Goal: Information Seeking & Learning: Learn about a topic

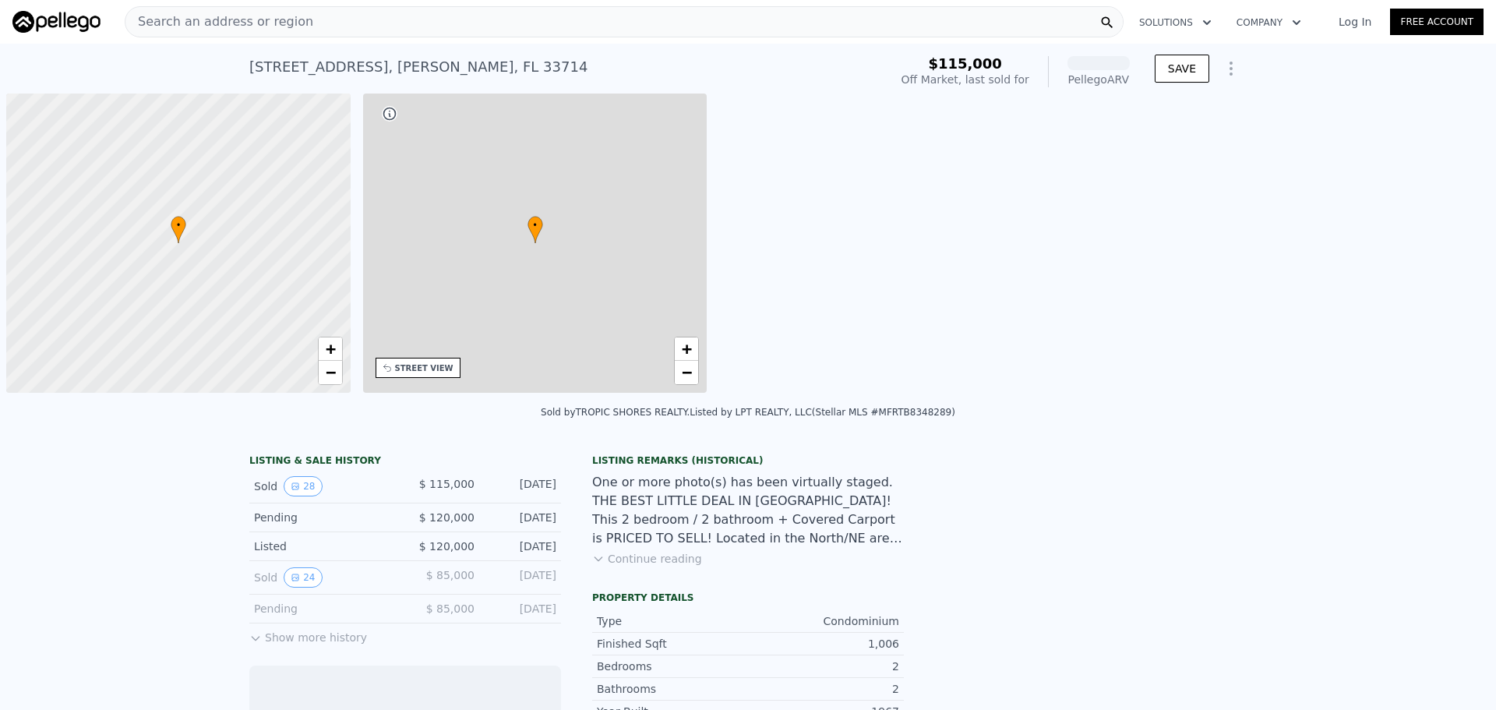
scroll to position [0, 6]
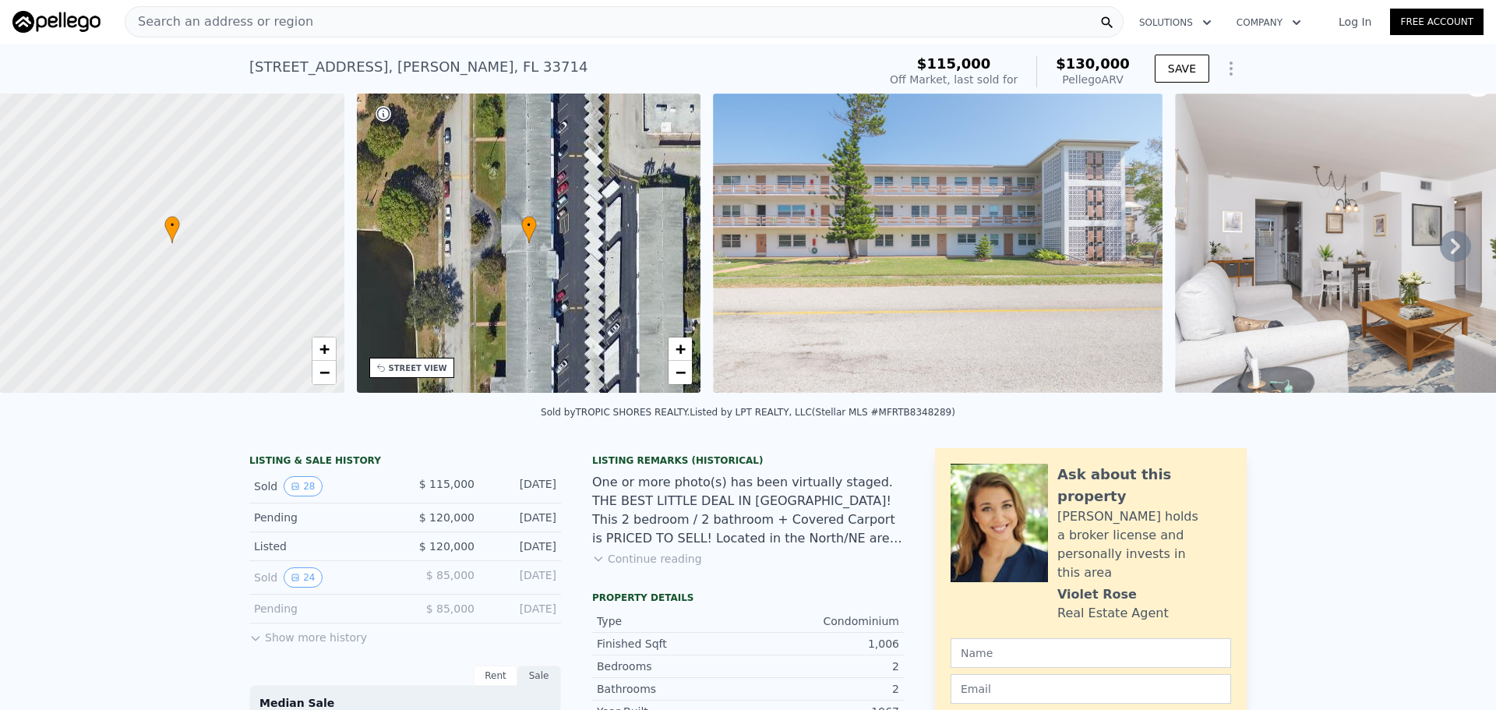
click at [338, 23] on div "Search an address or region" at bounding box center [624, 21] width 999 height 31
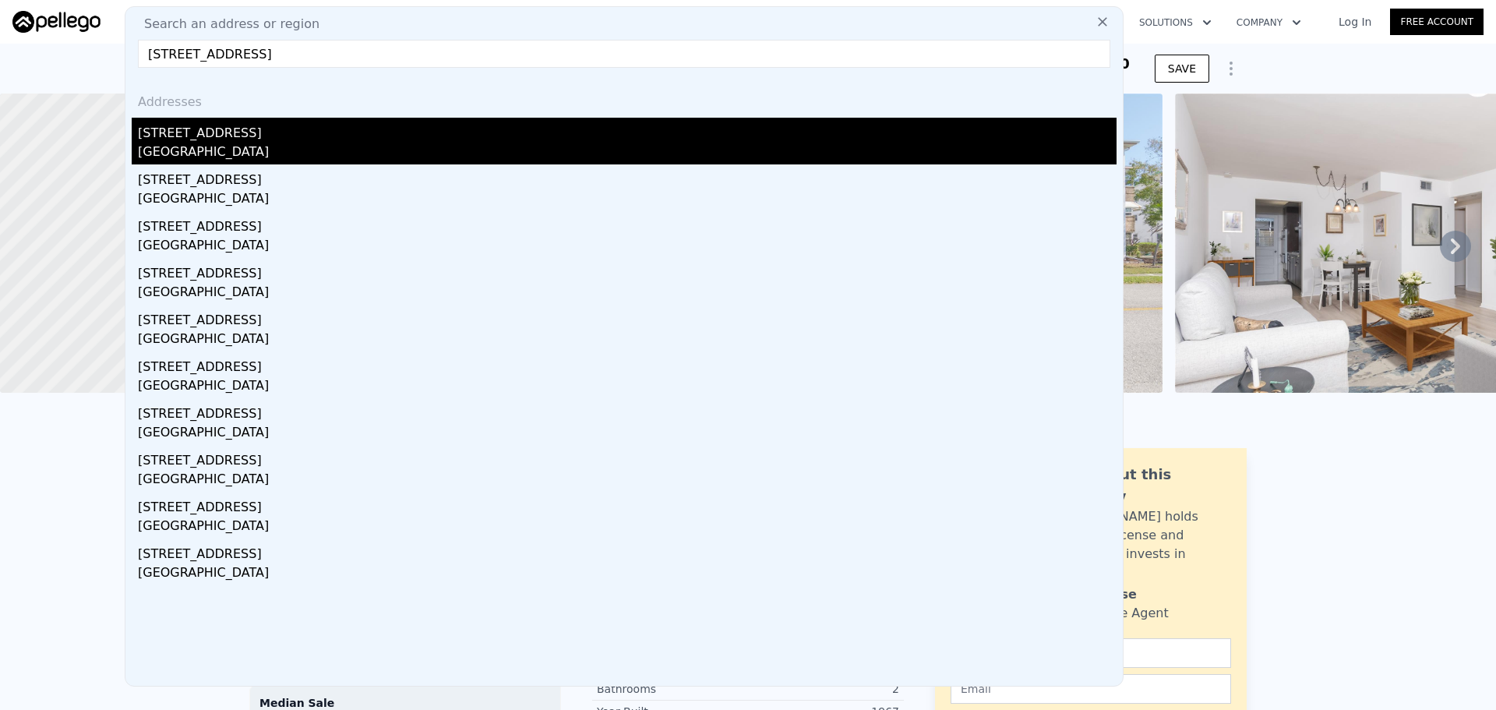
type input "[STREET_ADDRESS]"
click at [178, 153] on div "[GEOGRAPHIC_DATA]" at bounding box center [627, 154] width 979 height 22
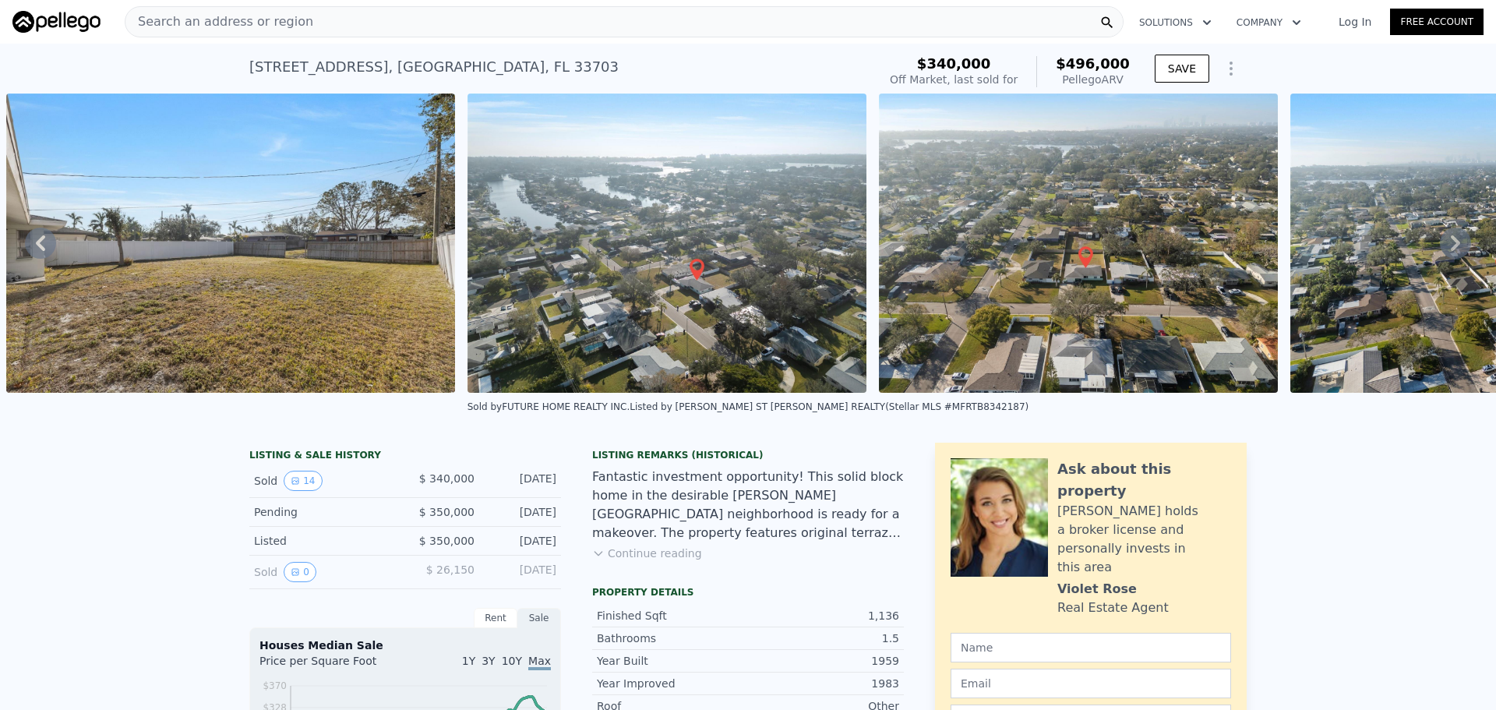
scroll to position [0, 5489]
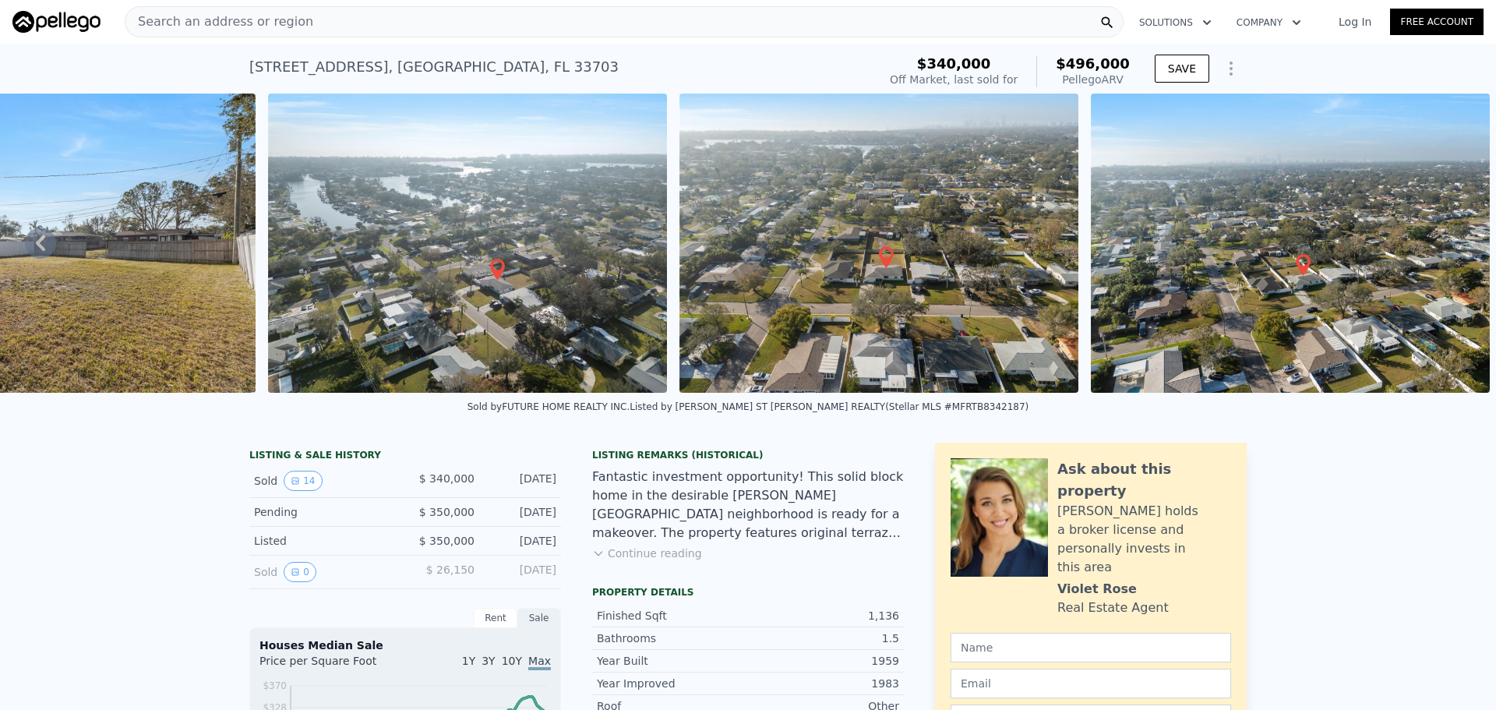
click at [223, 26] on span "Search an address or region" at bounding box center [219, 21] width 188 height 19
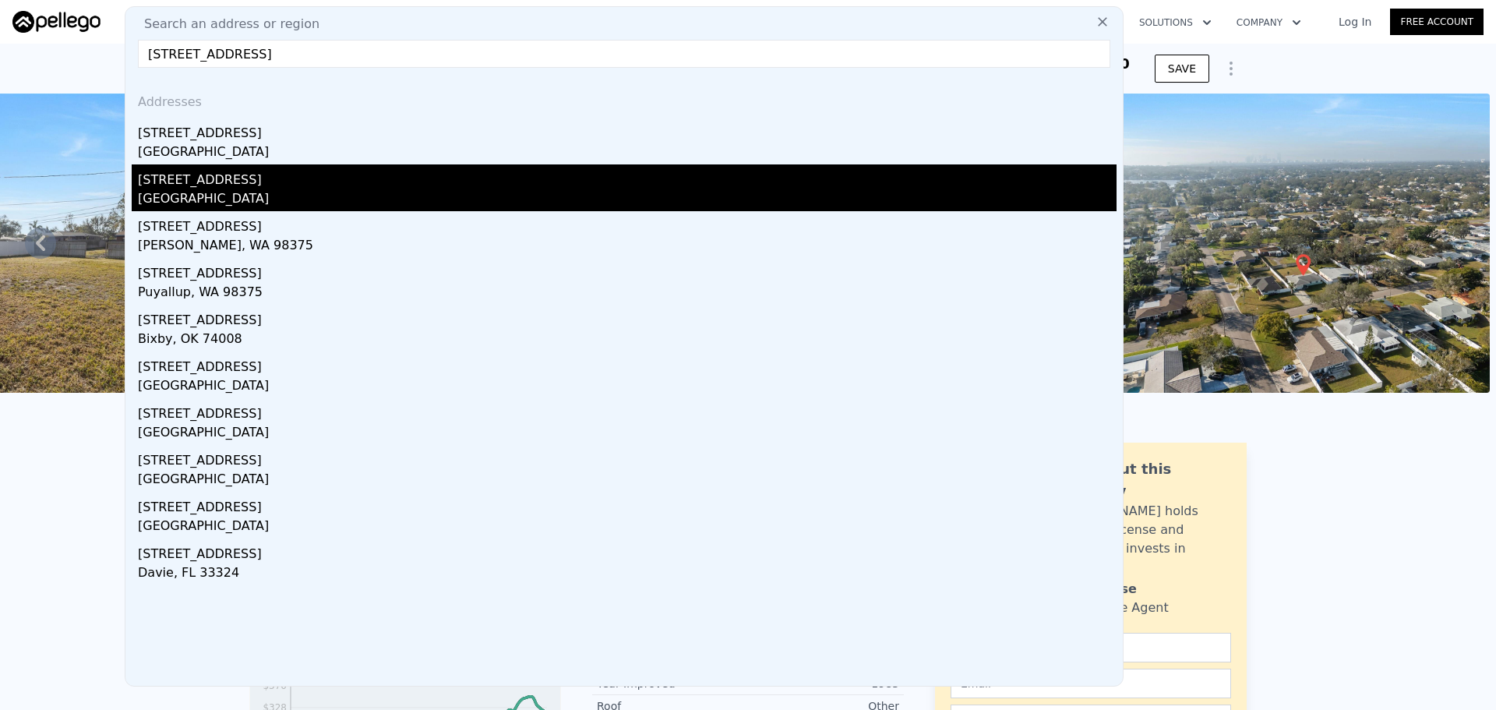
type input "[STREET_ADDRESS]"
click at [412, 190] on div "[GEOGRAPHIC_DATA]" at bounding box center [627, 200] width 979 height 22
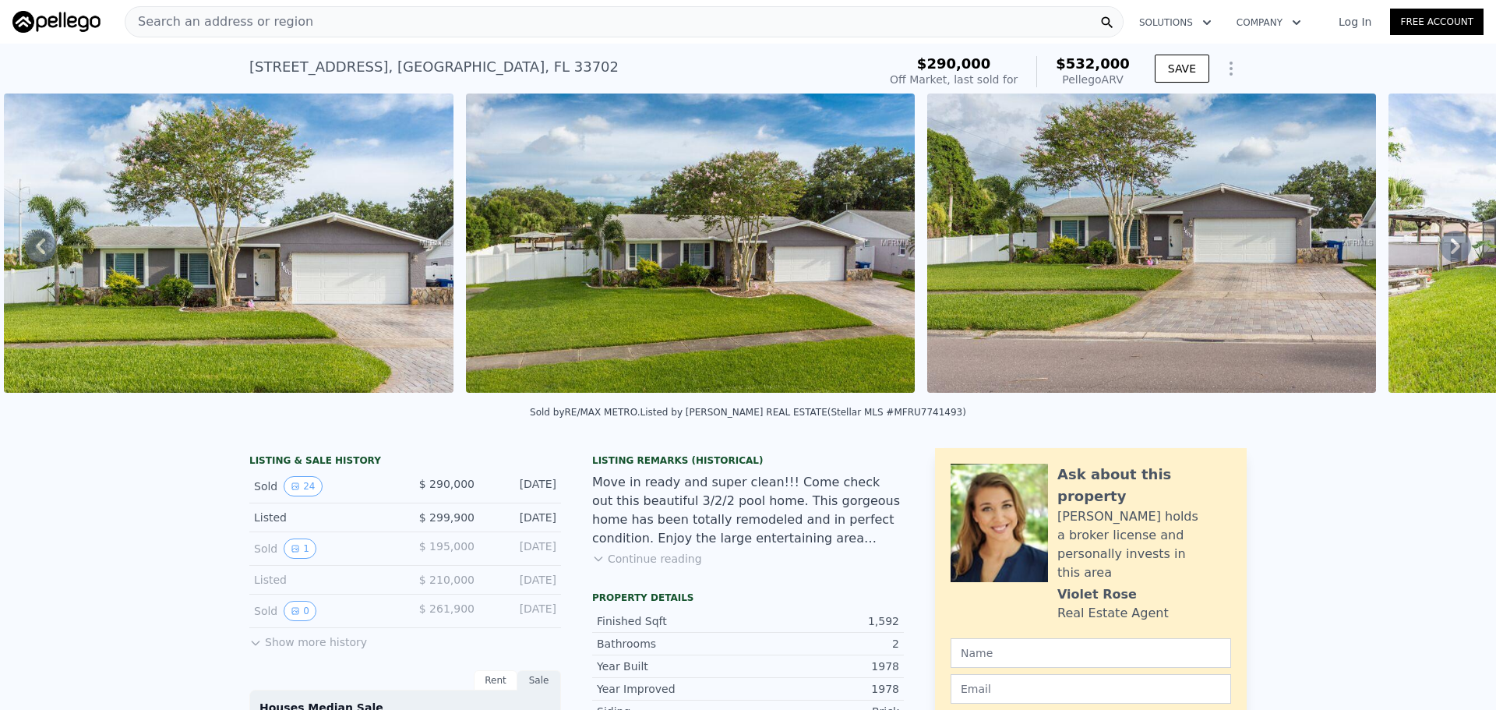
scroll to position [0, 713]
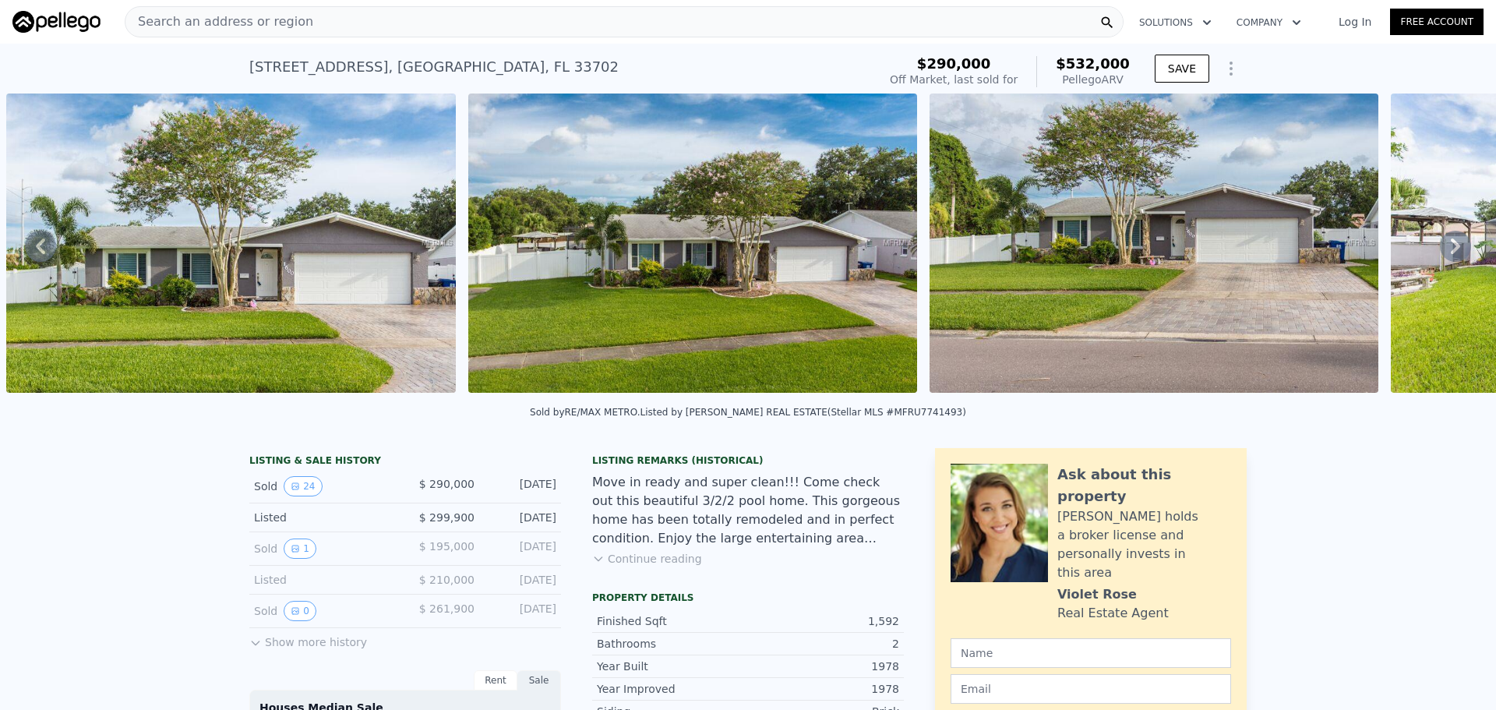
drag, startPoint x: 288, startPoint y: 433, endPoint x: 311, endPoint y: 436, distance: 22.8
click at [311, 436] on div "Sold by RE/MAX METRO . Listed by [PERSON_NAME] REAL ESTATE (Stellar MLS #MFRU77…" at bounding box center [748, 416] width 1496 height 37
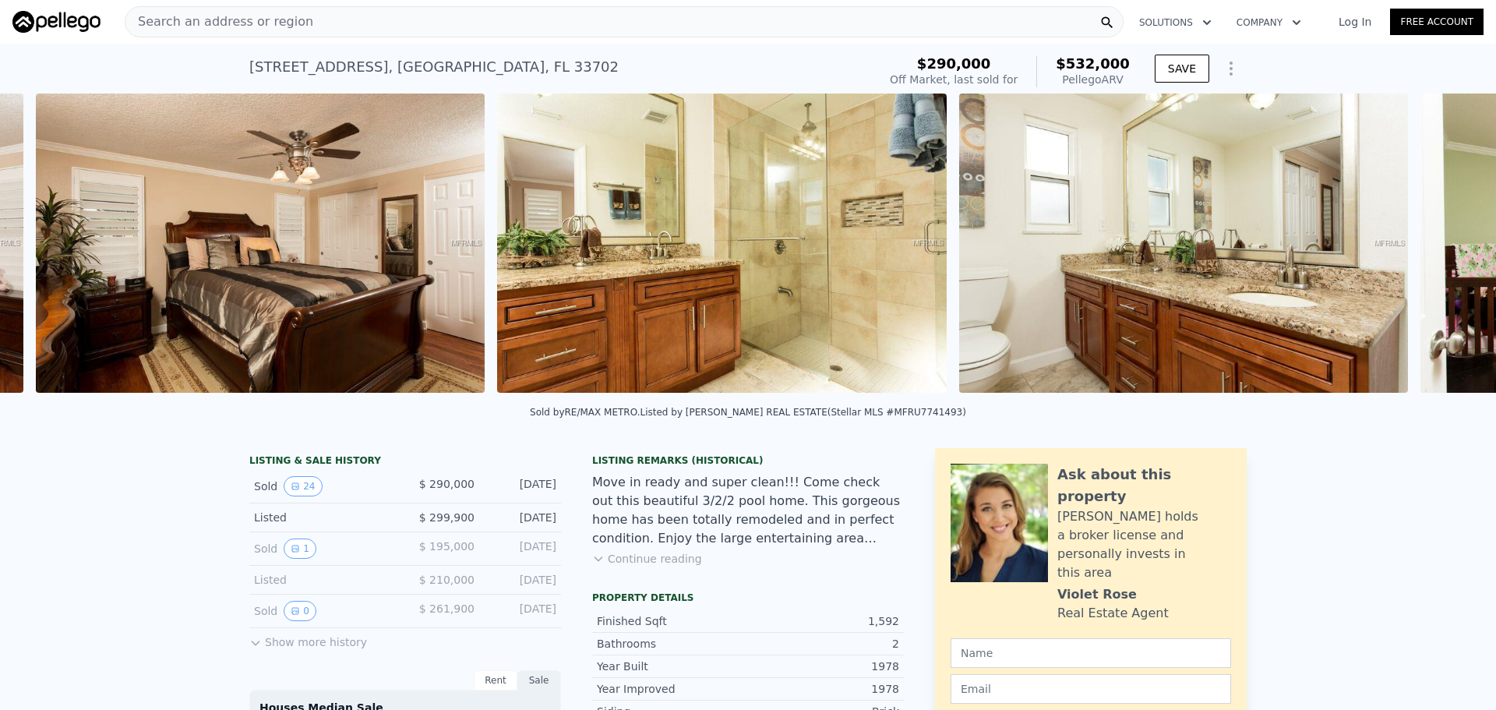
scroll to position [0, 6715]
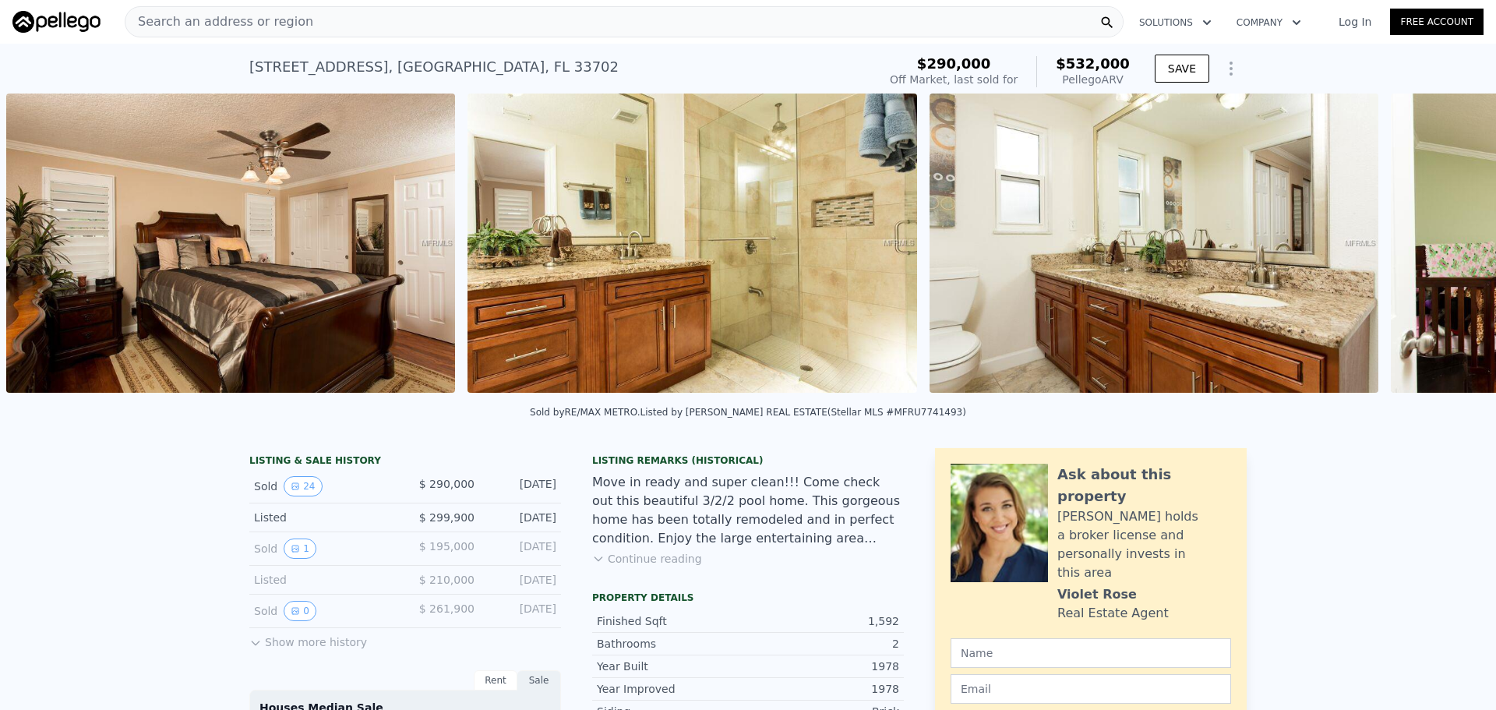
click at [1043, 416] on div "Sold by RE/MAX METRO . Listed by [PERSON_NAME] REAL ESTATE (Stellar MLS #MFRU77…" at bounding box center [748, 416] width 1496 height 37
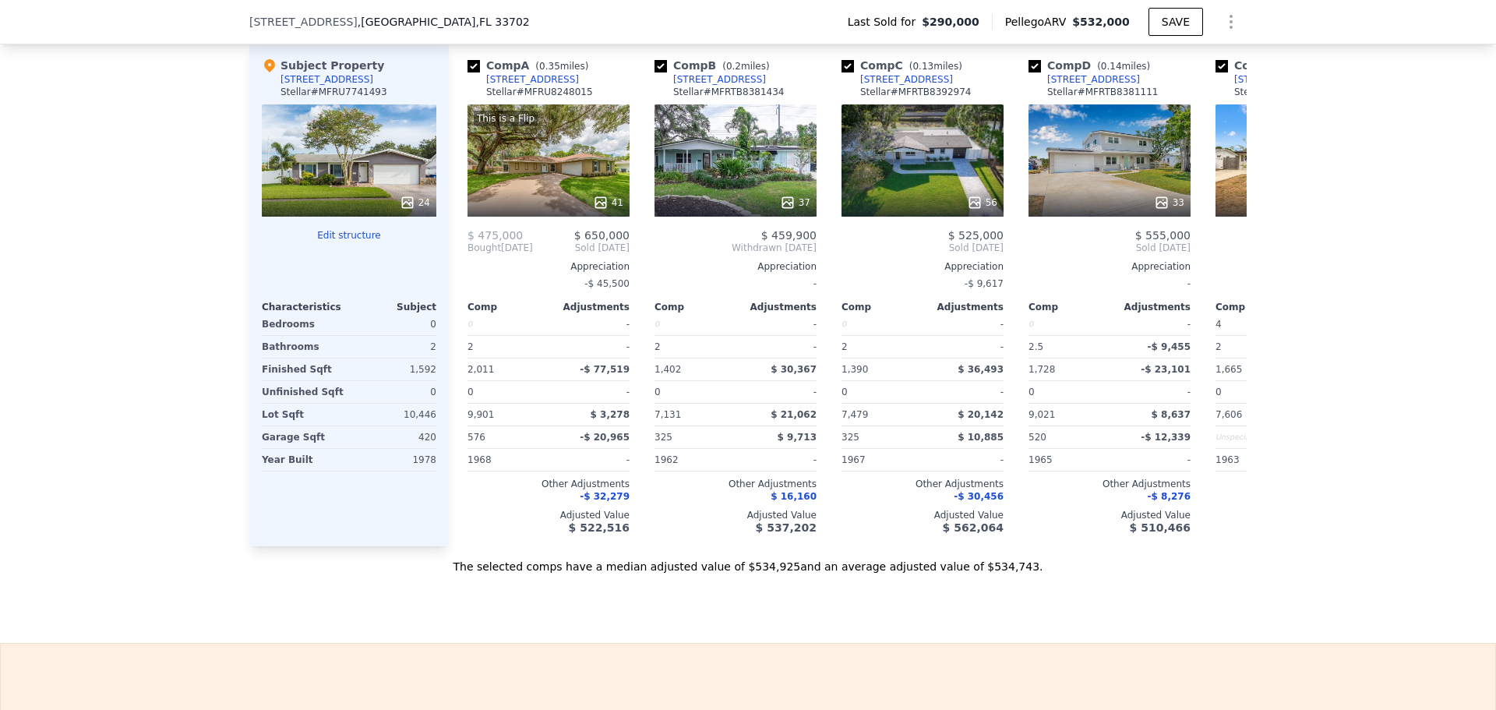
scroll to position [1709, 0]
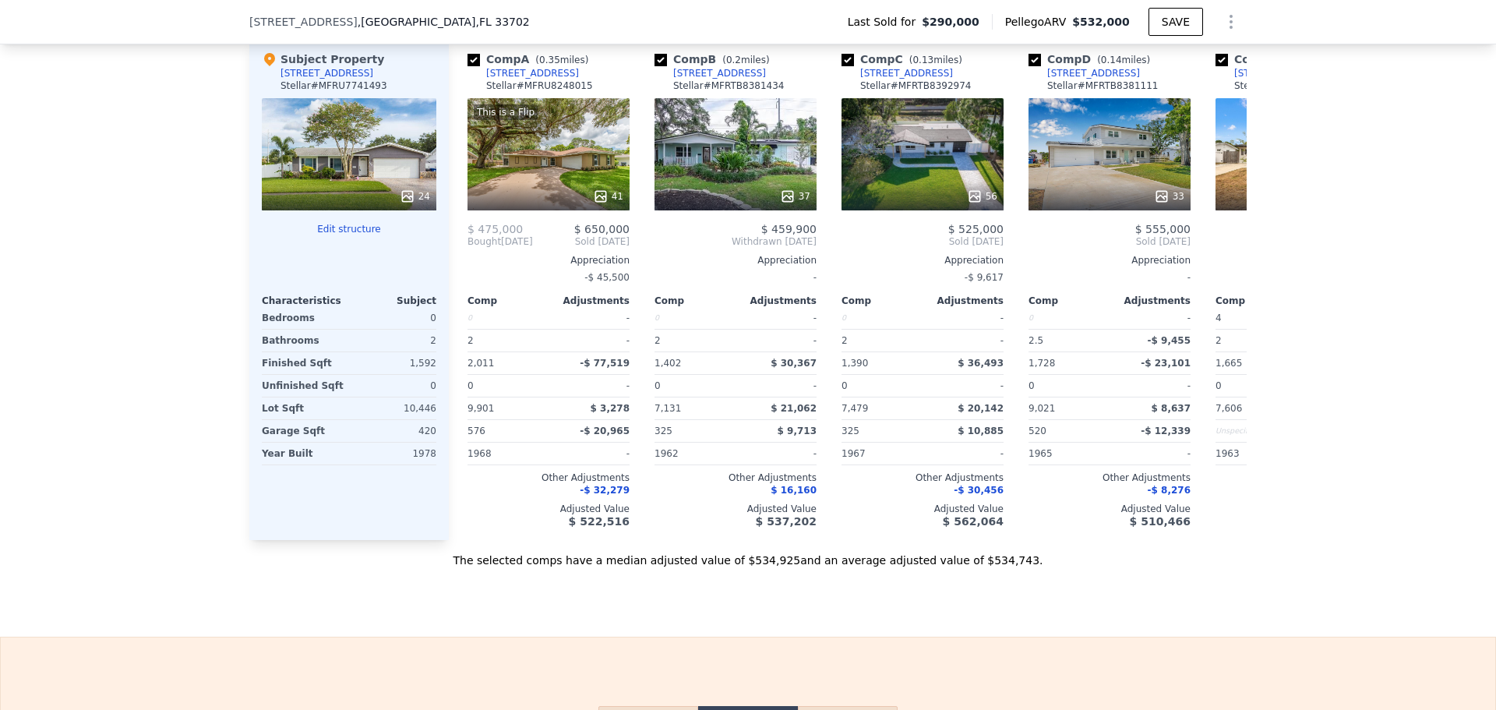
drag, startPoint x: 490, startPoint y: 210, endPoint x: 97, endPoint y: 276, distance: 399.1
click at [94, 276] on div "We found 12 sales that match your search Listings provided by Stellar MLS . Fil…" at bounding box center [748, 121] width 1496 height 894
click at [575, 190] on div "This is a Flip 41" at bounding box center [549, 154] width 162 height 112
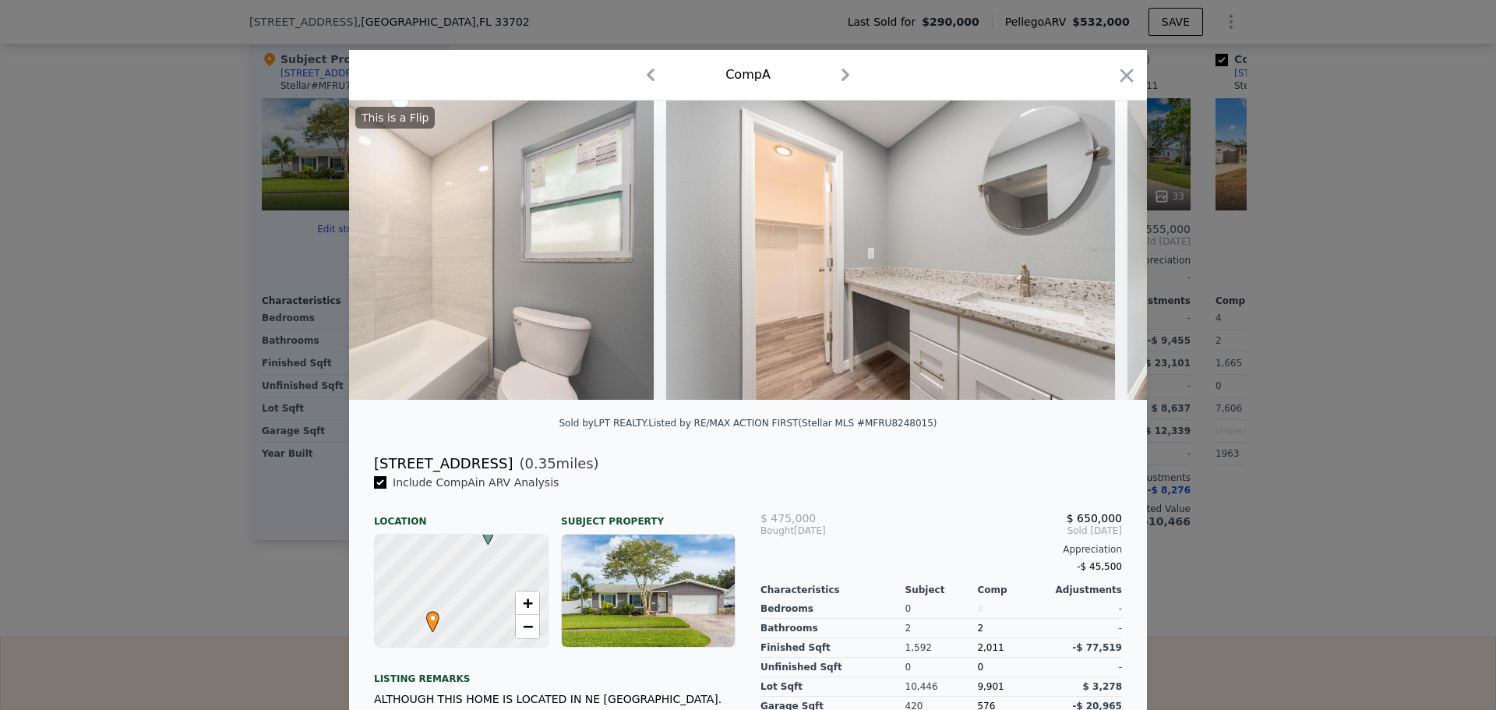
scroll to position [0, 13862]
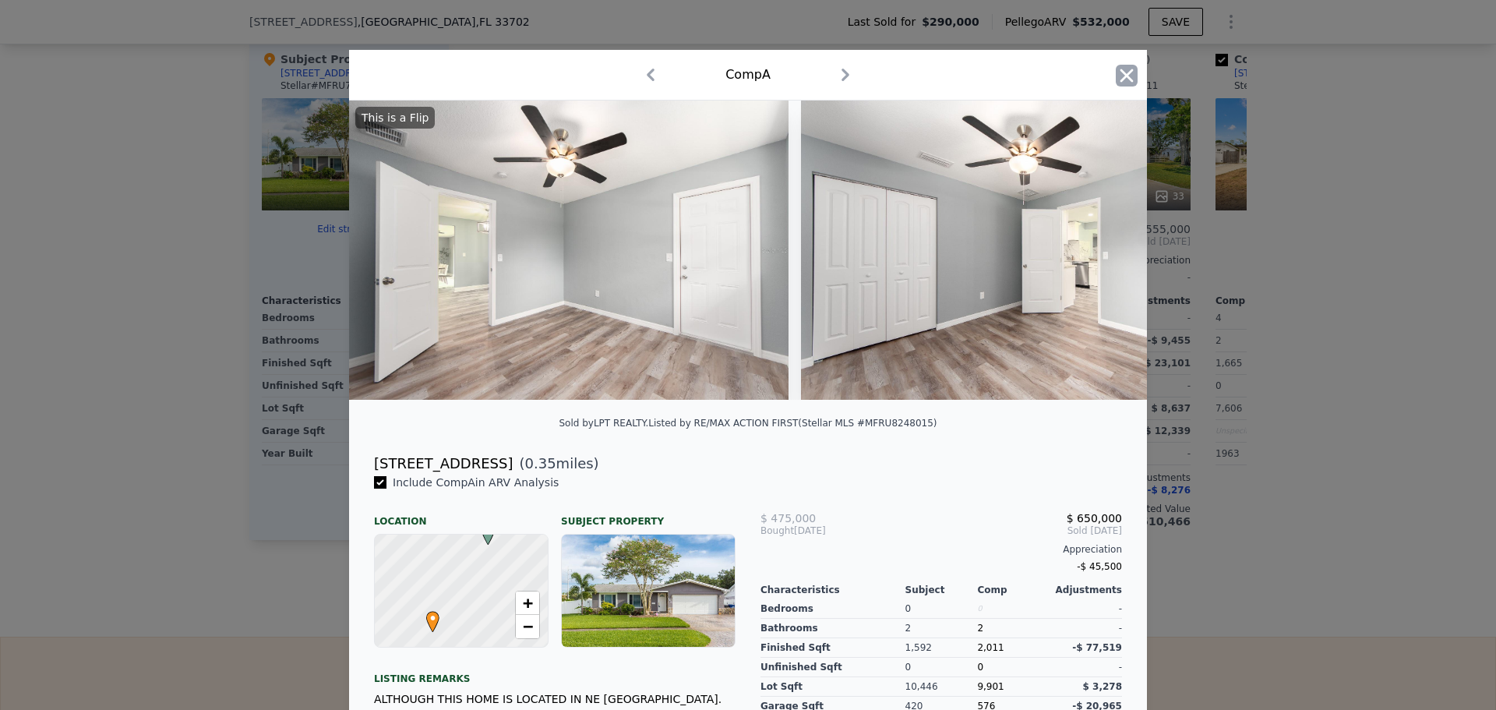
click at [1125, 73] on icon "button" at bounding box center [1127, 75] width 13 height 13
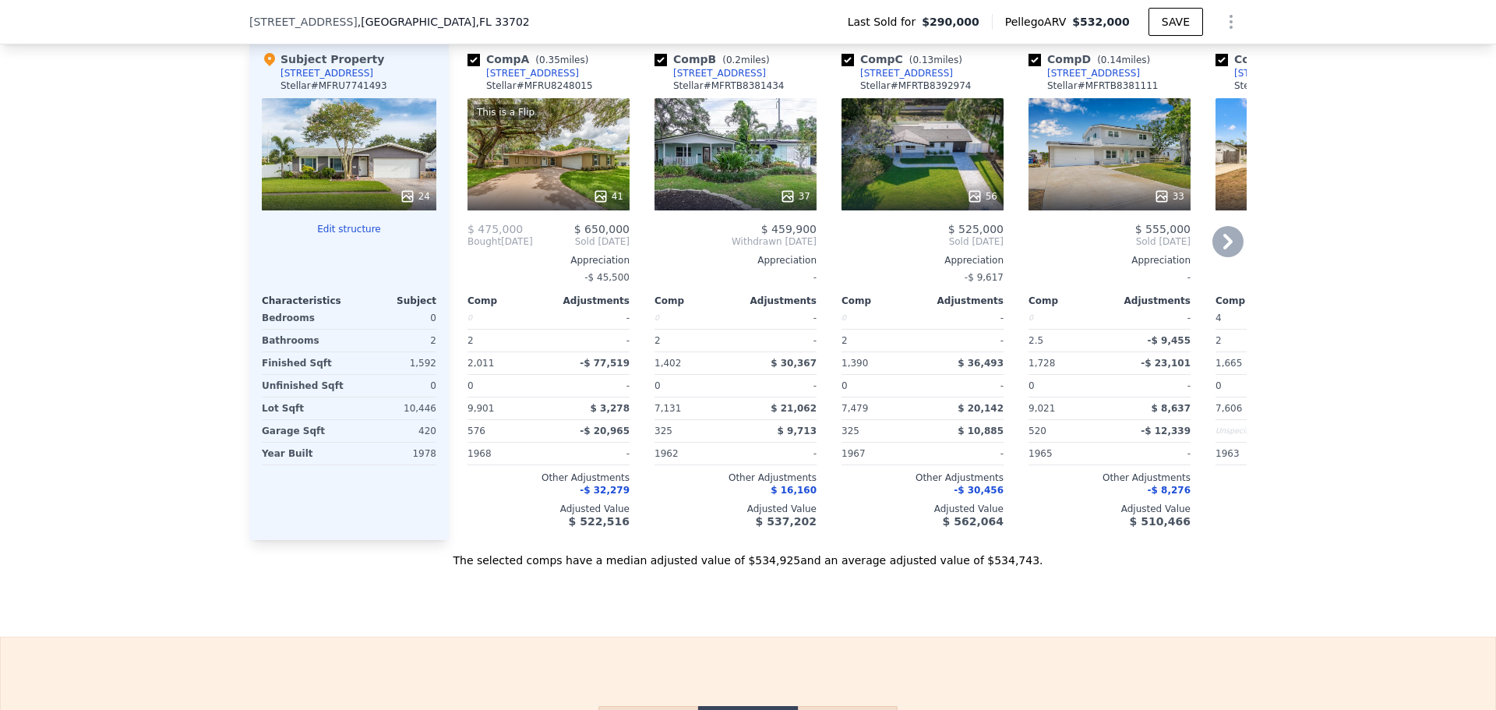
click at [733, 186] on div "37" at bounding box center [736, 154] width 162 height 112
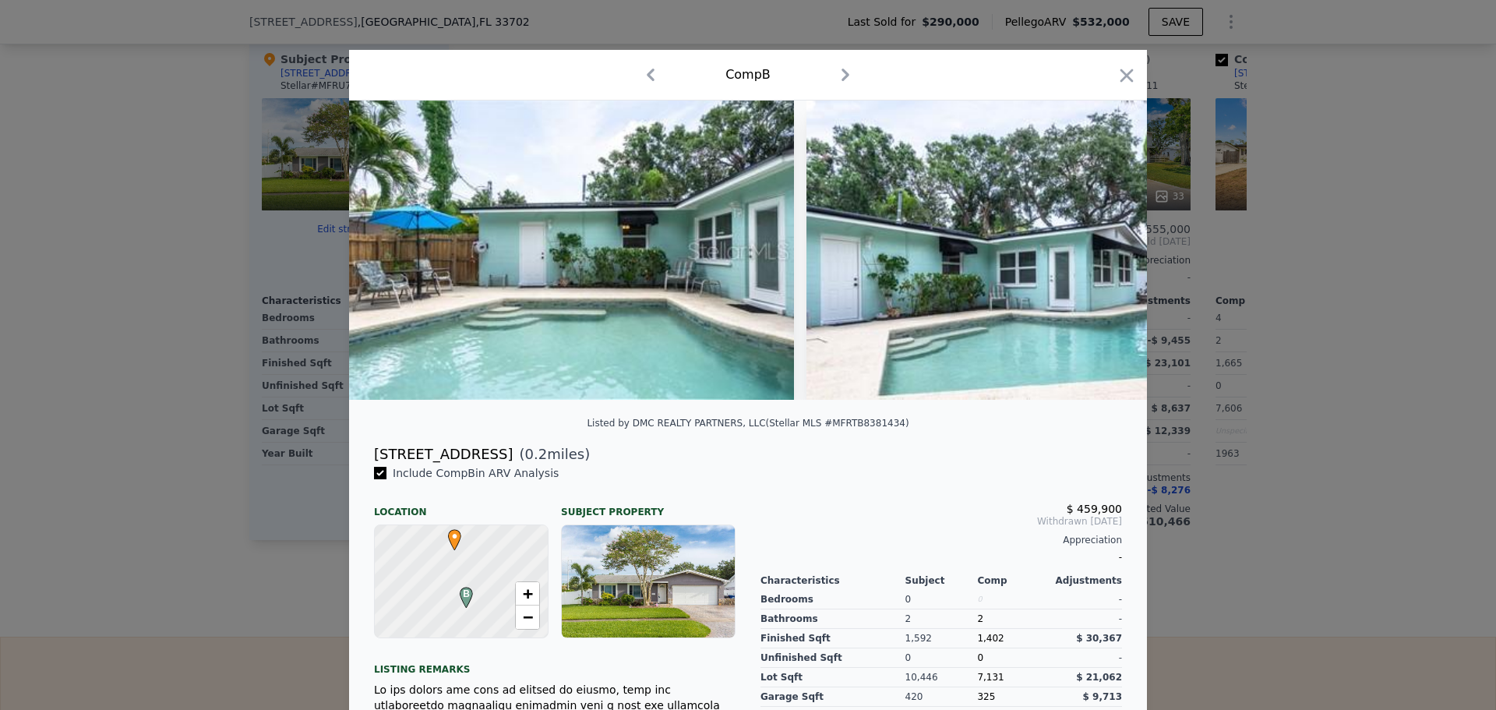
scroll to position [0, 13268]
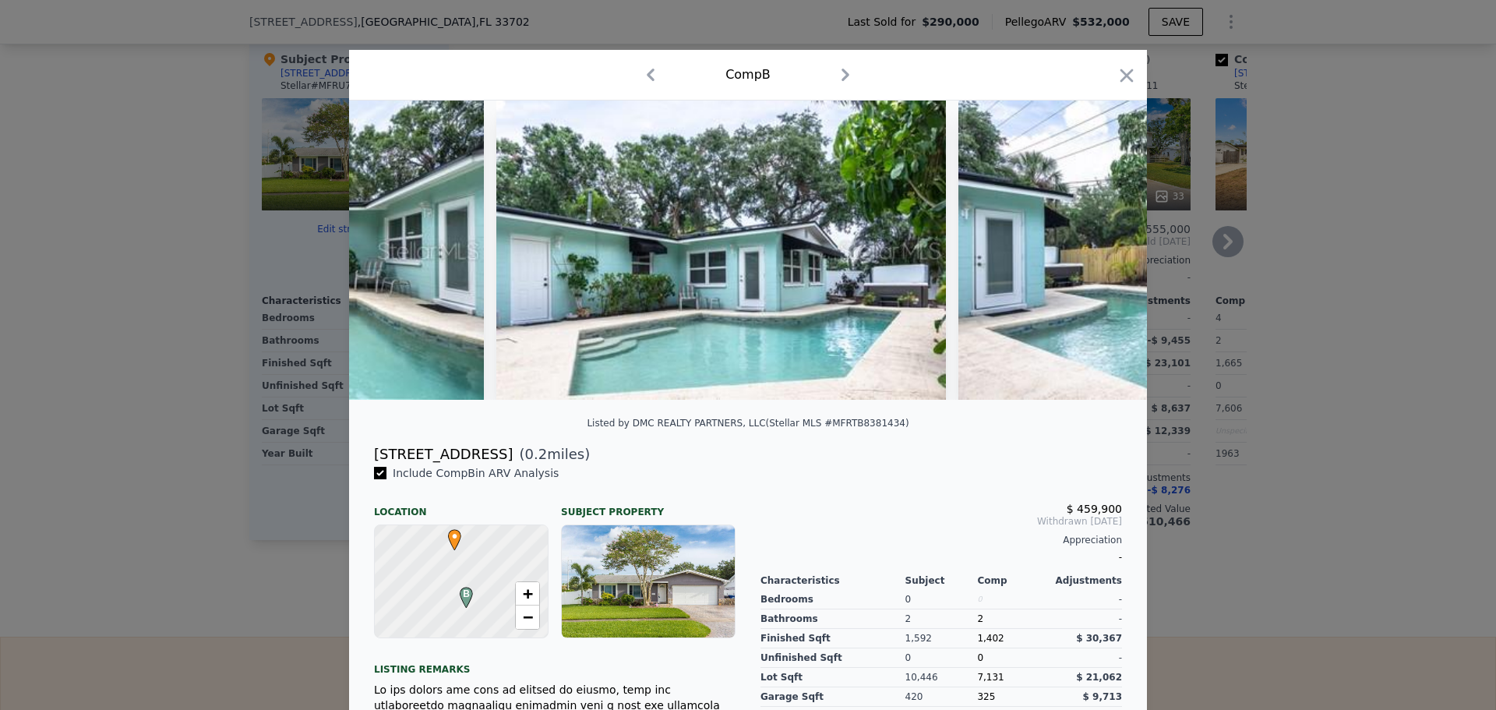
click at [1128, 78] on icon "button" at bounding box center [1127, 76] width 22 height 22
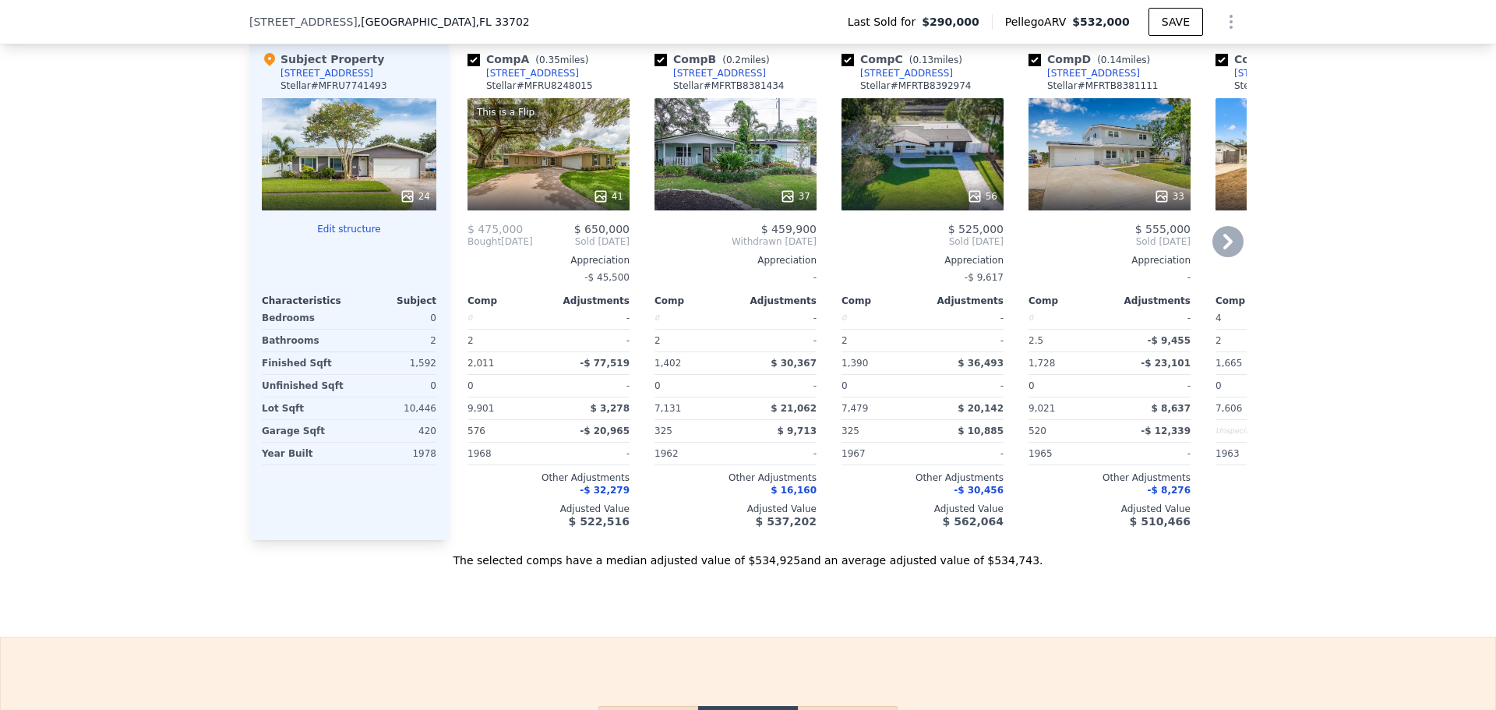
click at [929, 179] on div "56" at bounding box center [923, 154] width 162 height 112
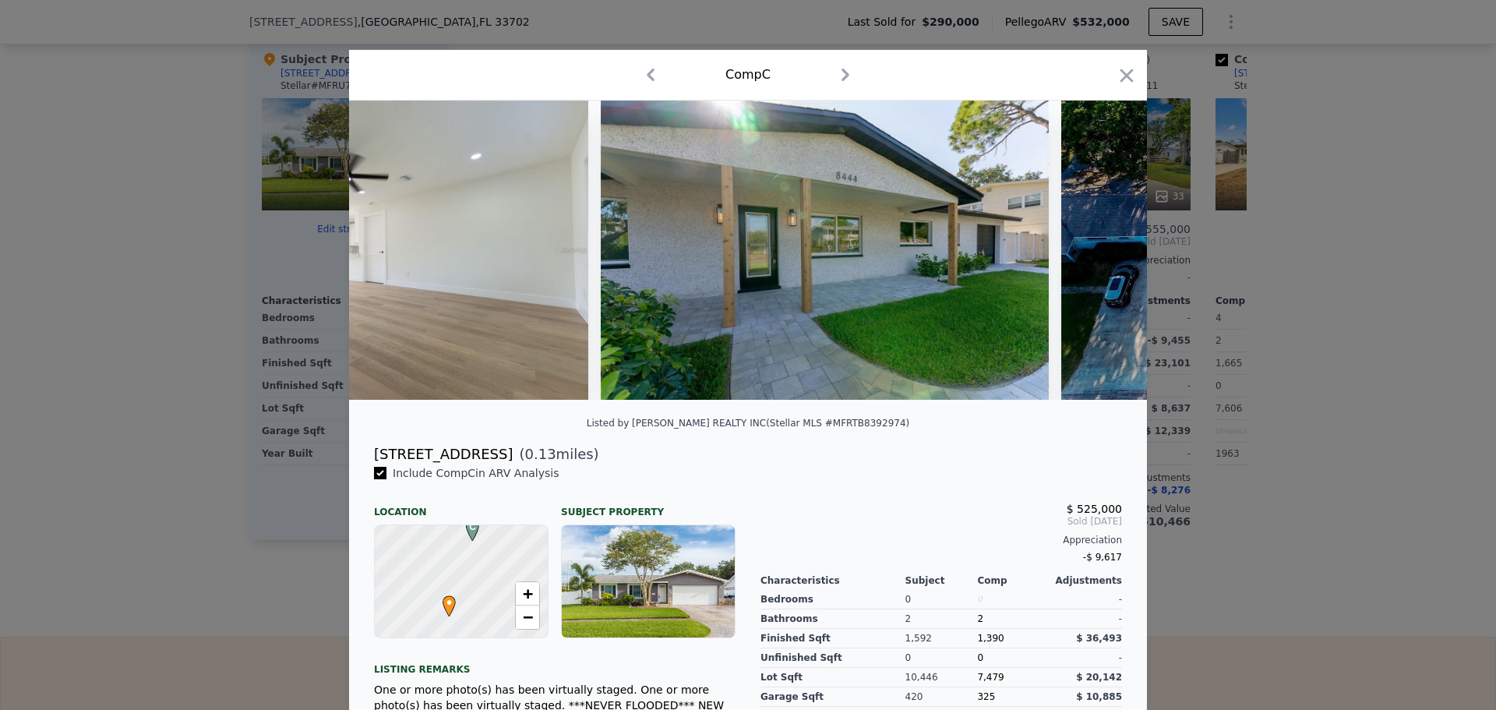
scroll to position [0, 24844]
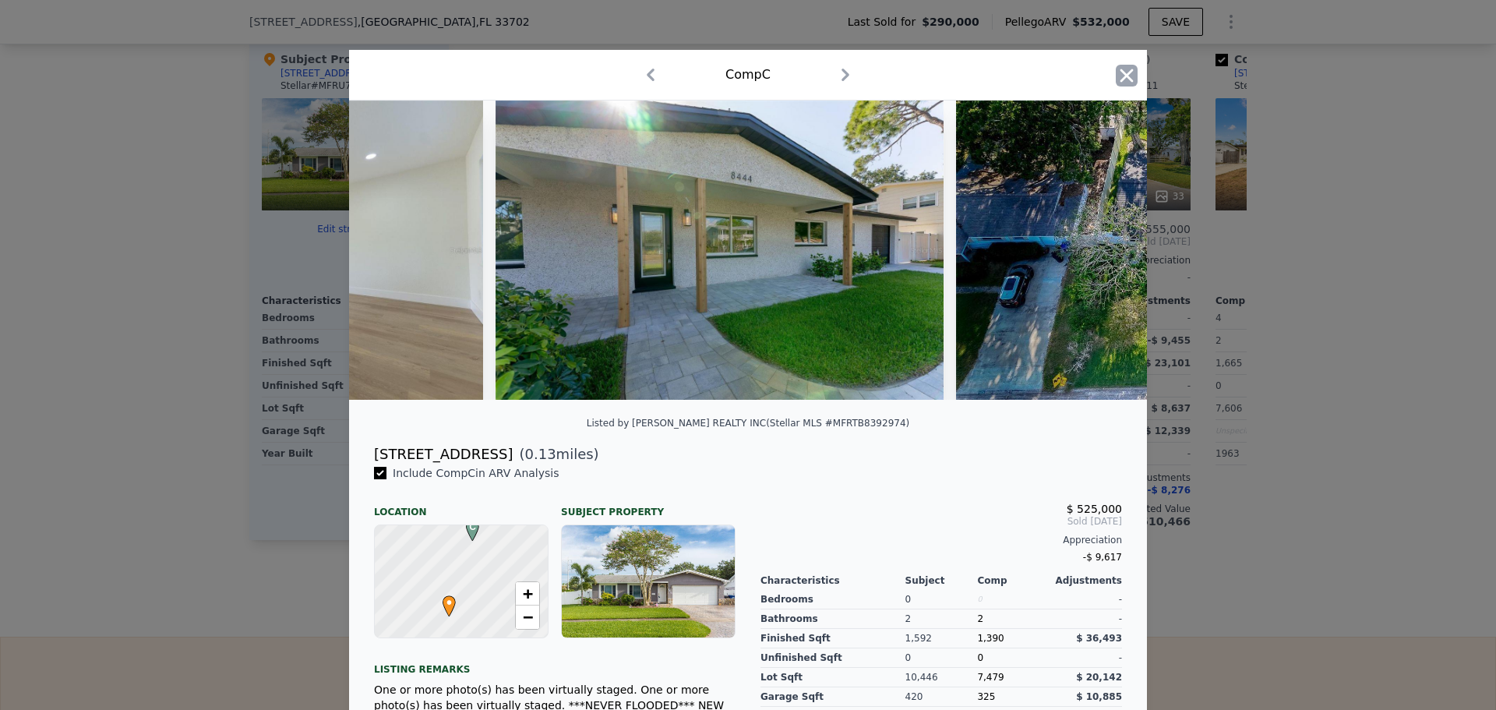
click at [1121, 72] on icon "button" at bounding box center [1127, 75] width 13 height 13
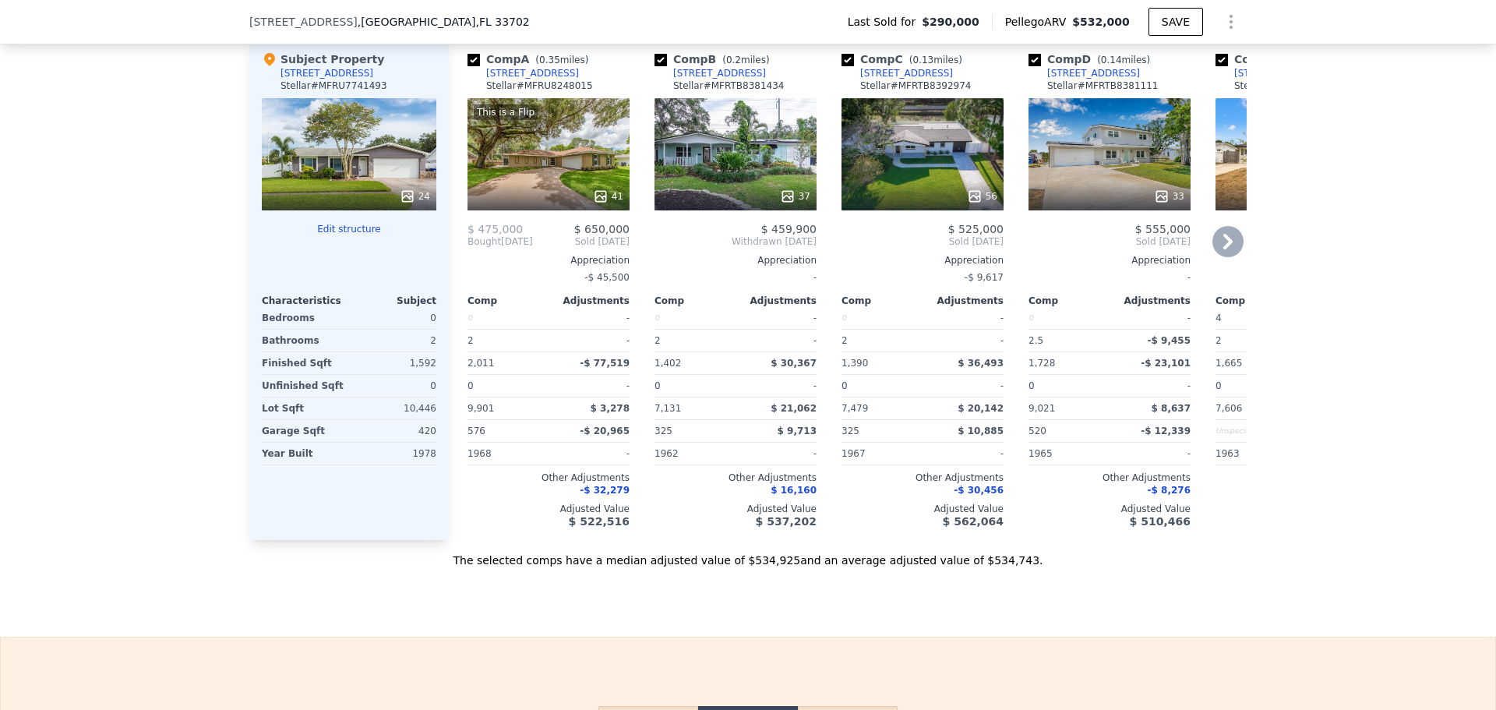
click at [1092, 188] on div "33" at bounding box center [1110, 154] width 162 height 112
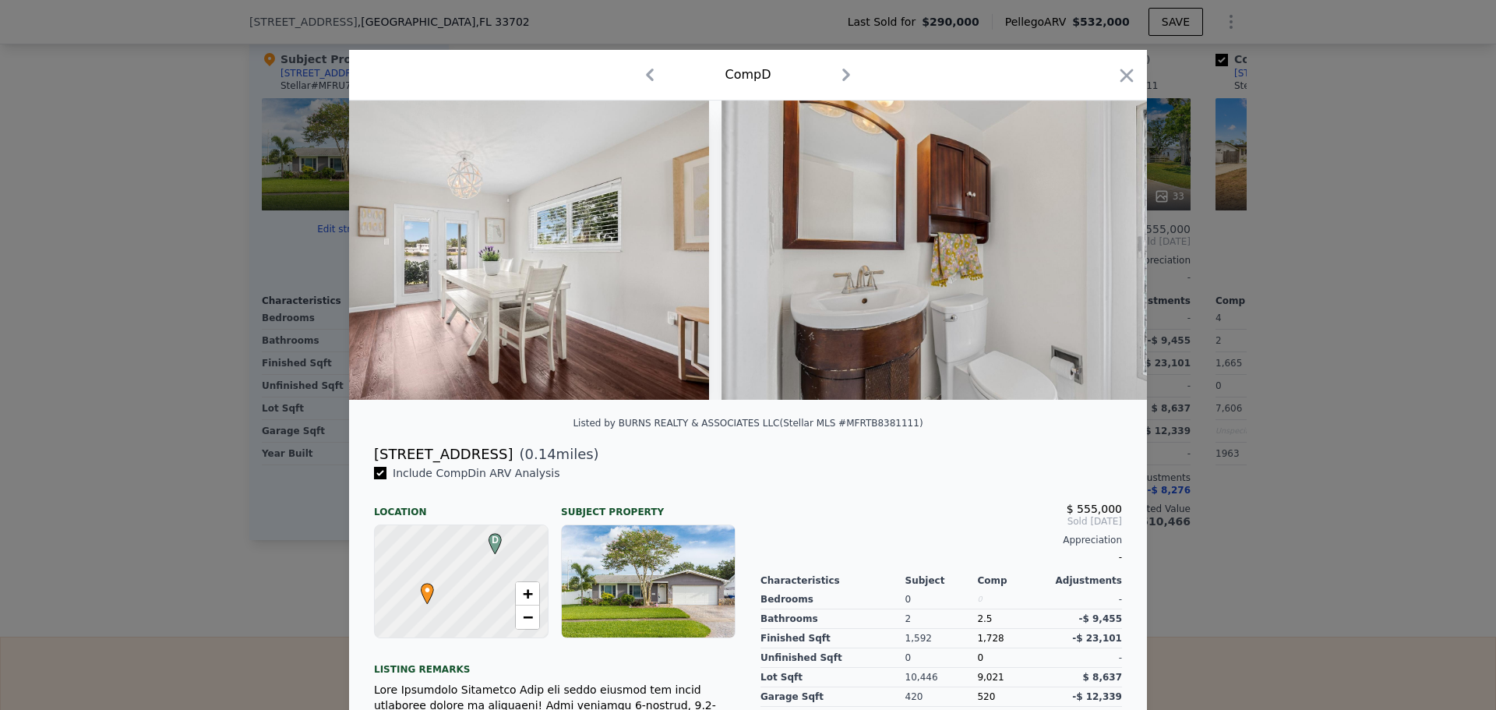
scroll to position [0, 3426]
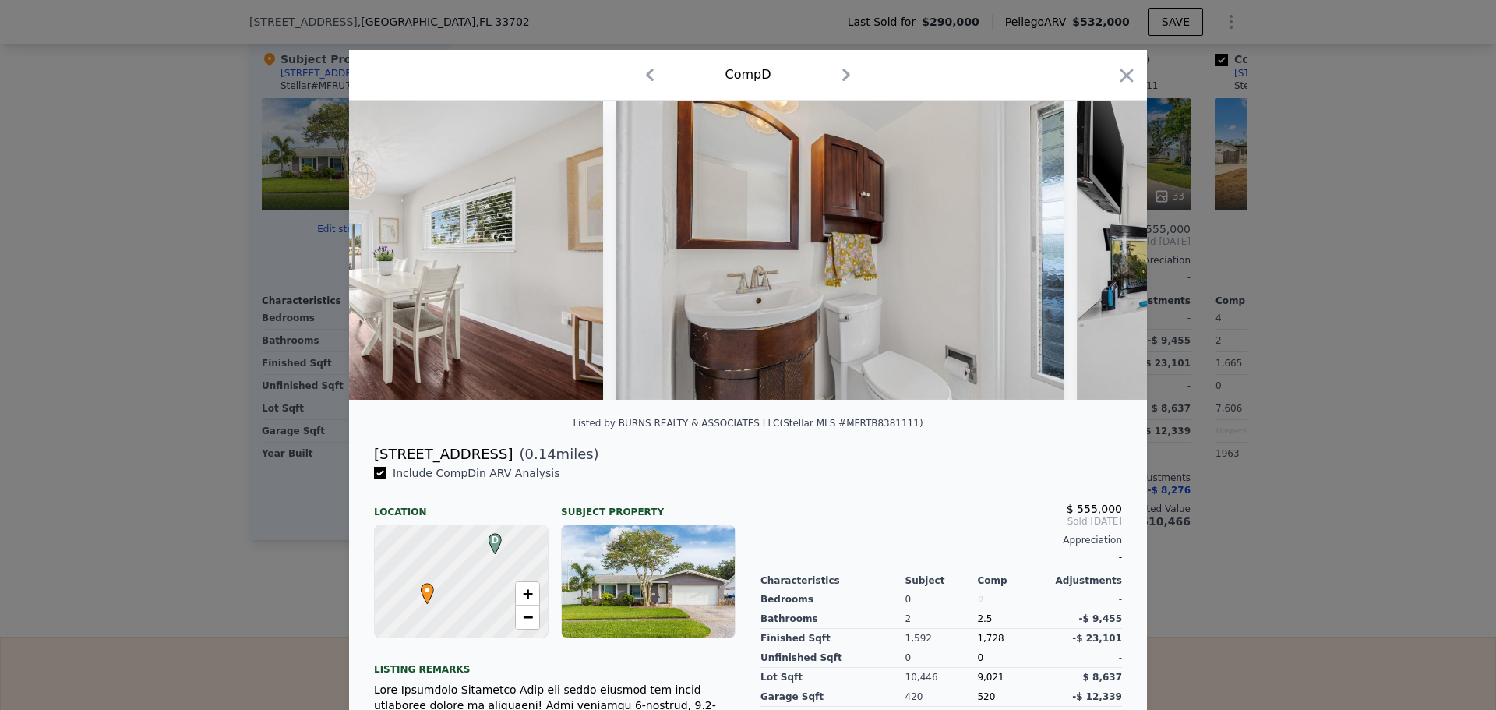
click at [550, 412] on div at bounding box center [748, 257] width 798 height 312
click at [568, 412] on div at bounding box center [748, 257] width 798 height 312
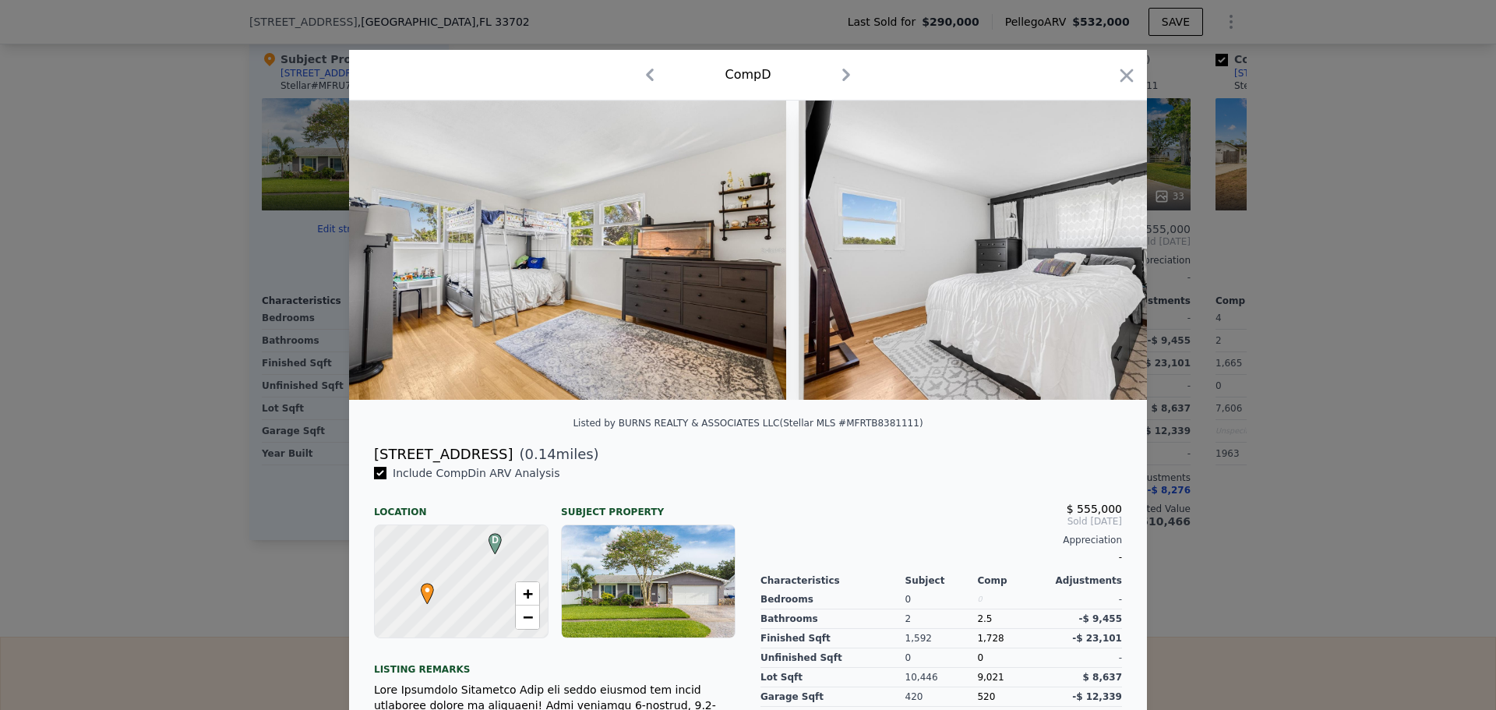
scroll to position [0, 9291]
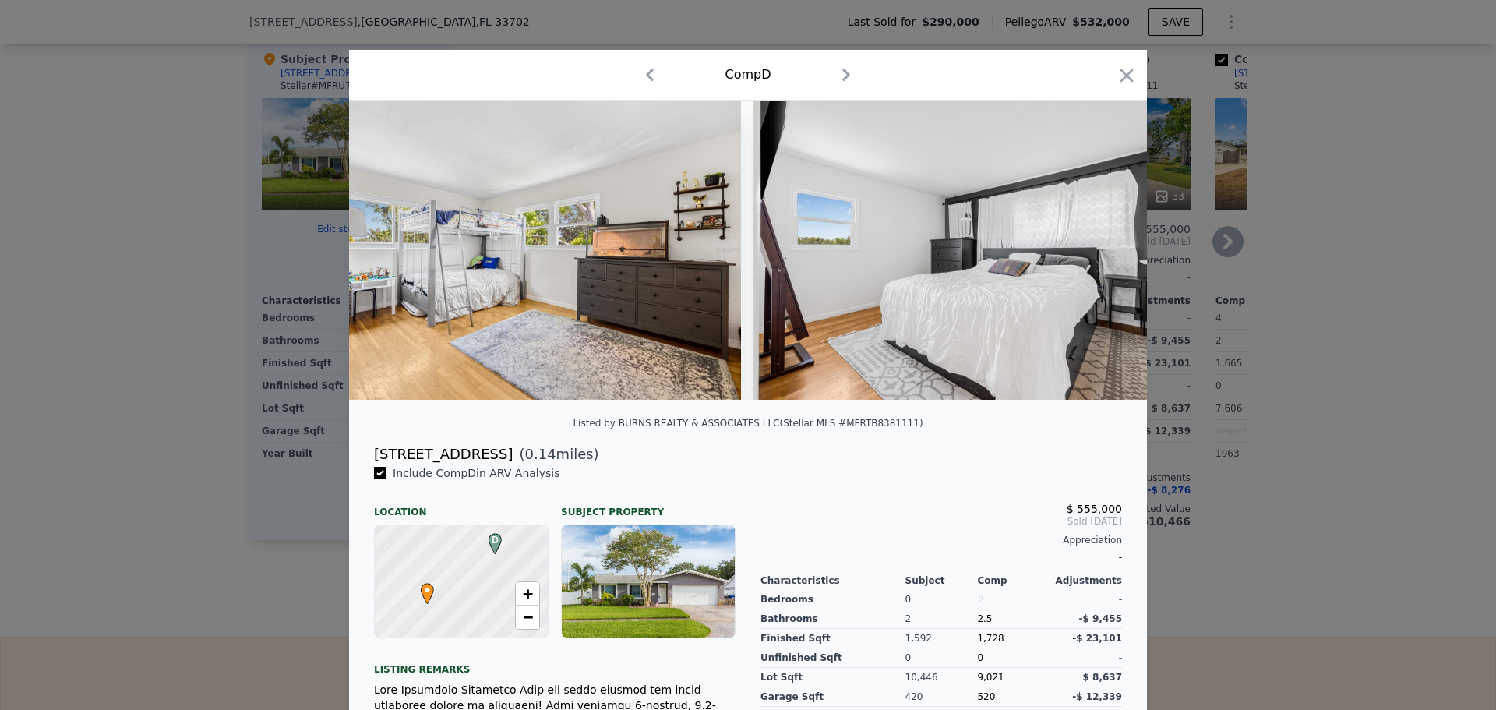
click at [1122, 69] on icon "button" at bounding box center [1127, 76] width 22 height 22
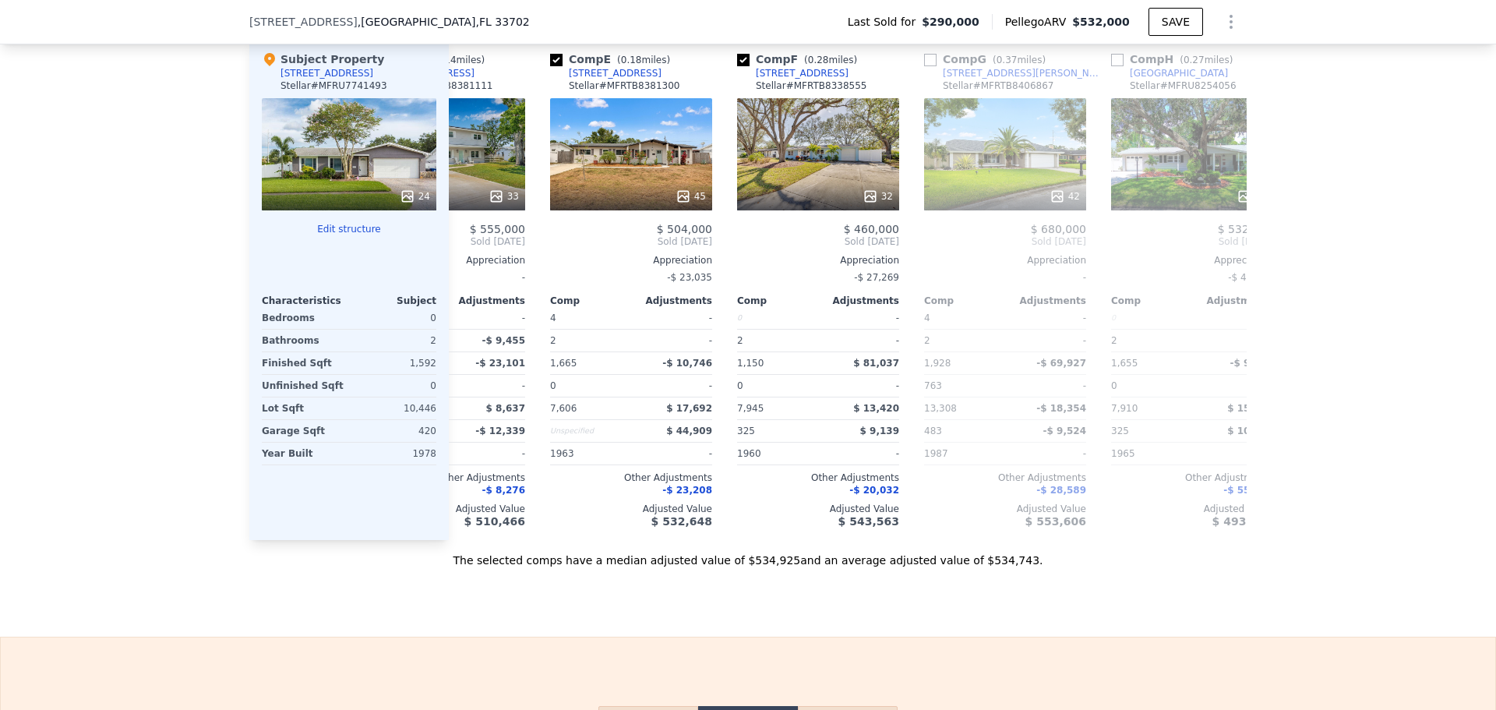
scroll to position [0, 730]
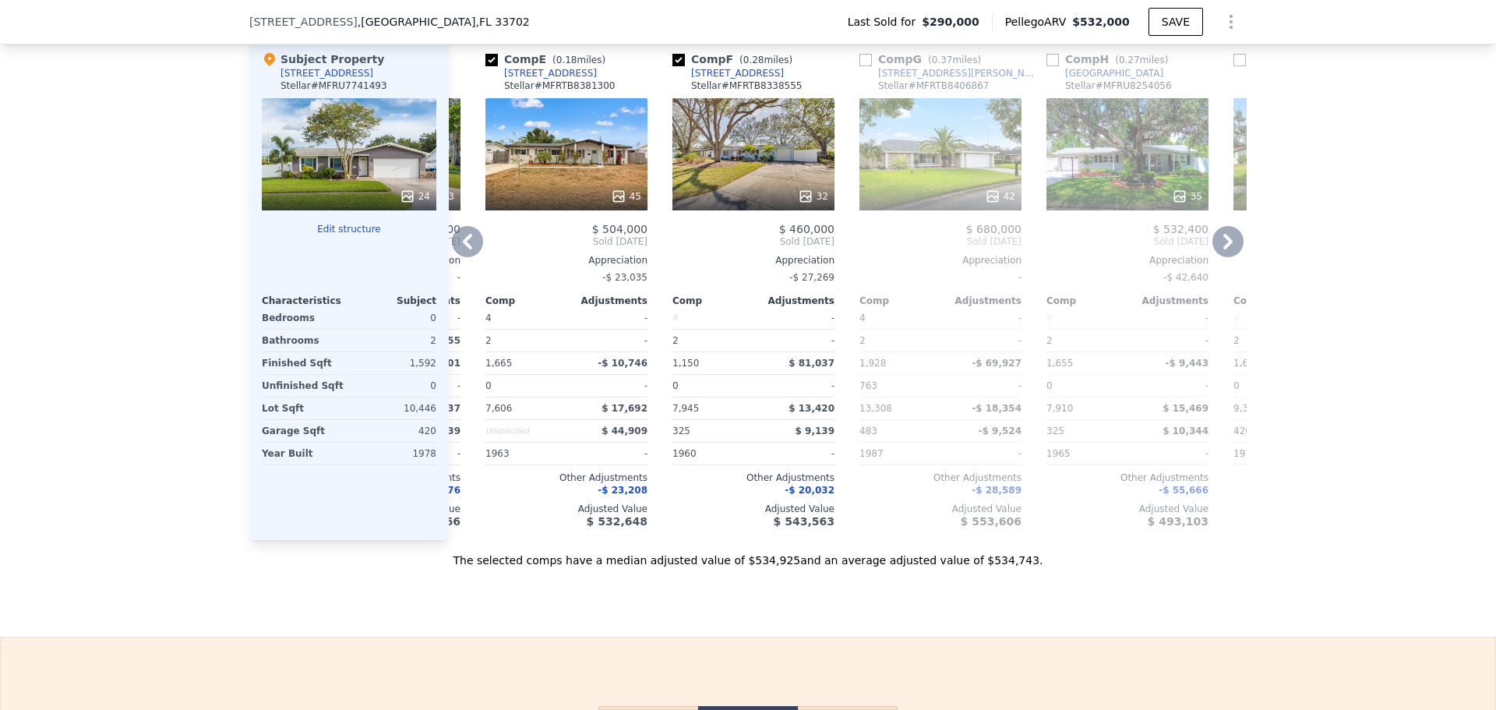
click at [569, 141] on div "45" at bounding box center [567, 154] width 162 height 112
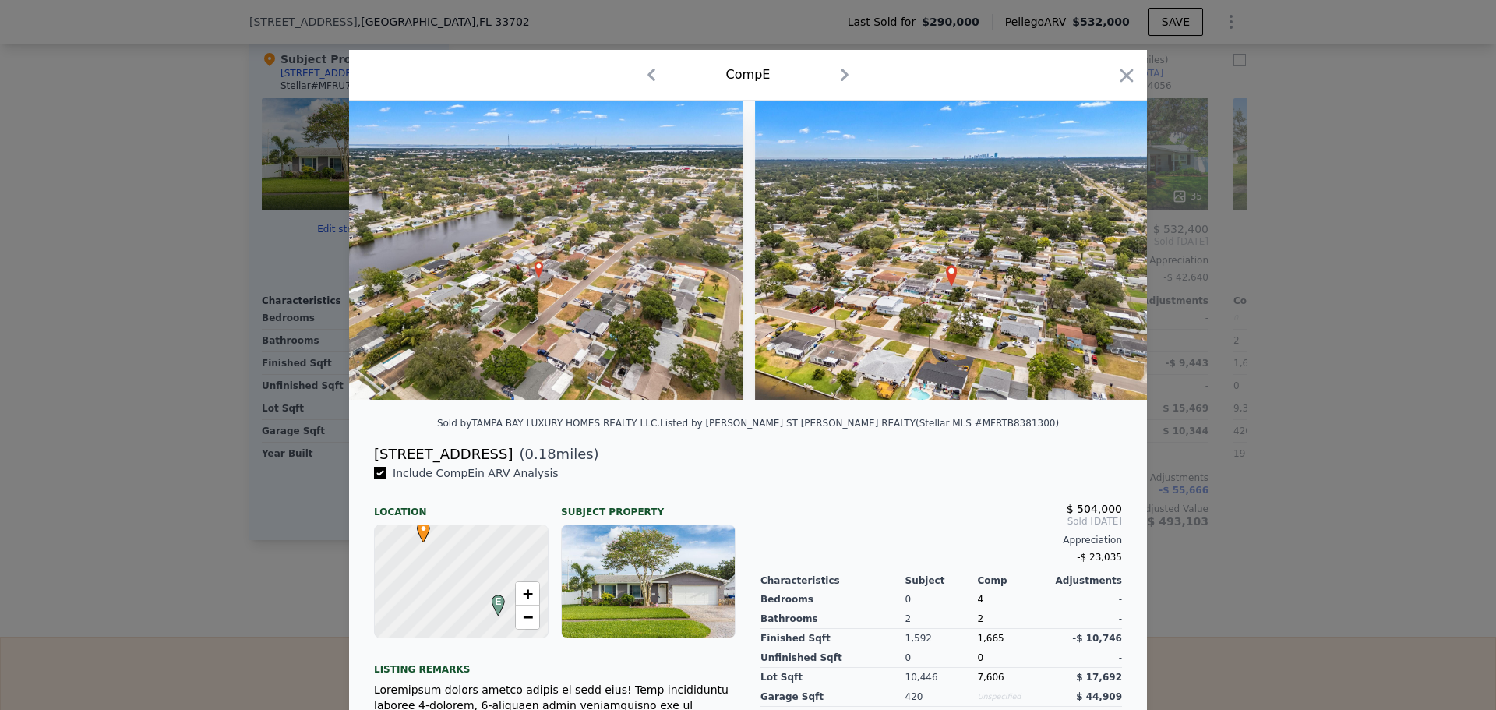
scroll to position [0, 19714]
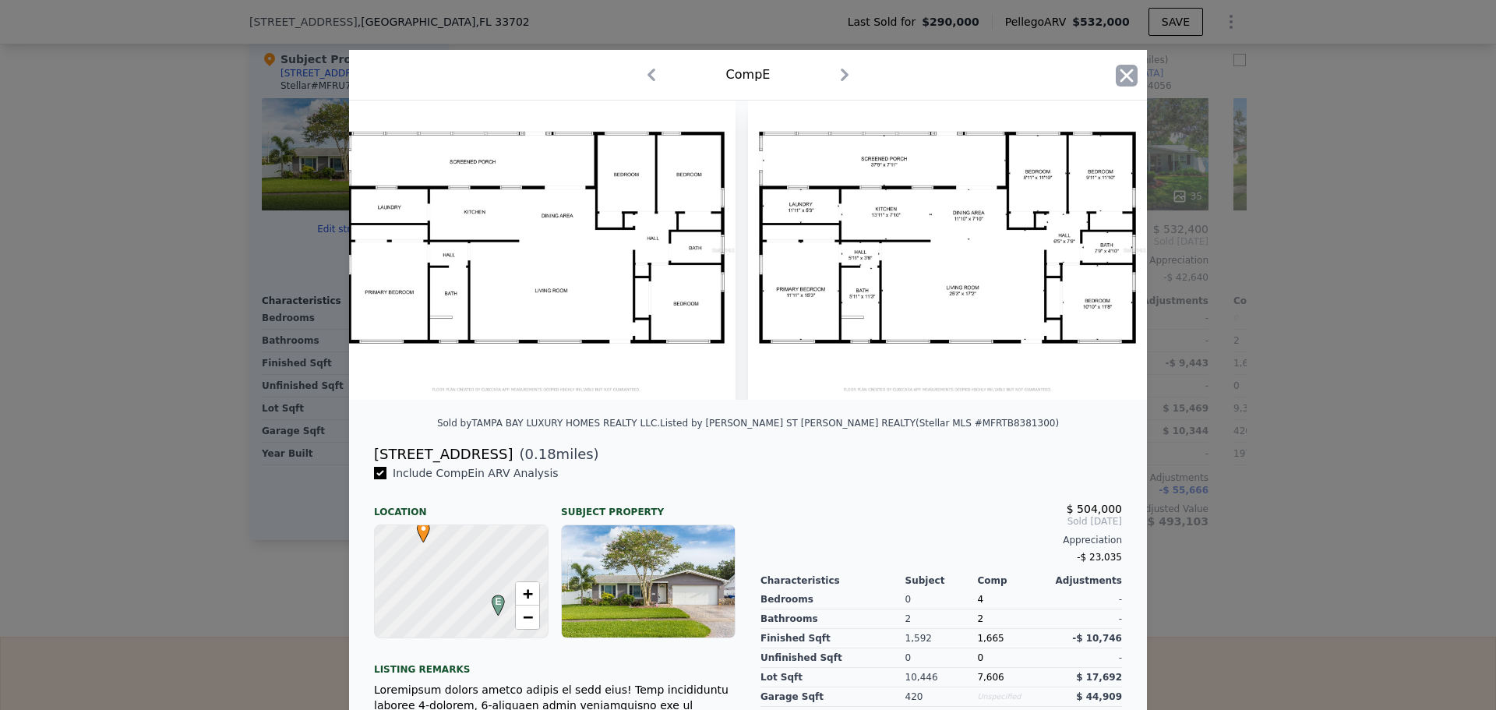
click at [1129, 86] on icon "button" at bounding box center [1127, 76] width 22 height 22
